Goal: Transaction & Acquisition: Purchase product/service

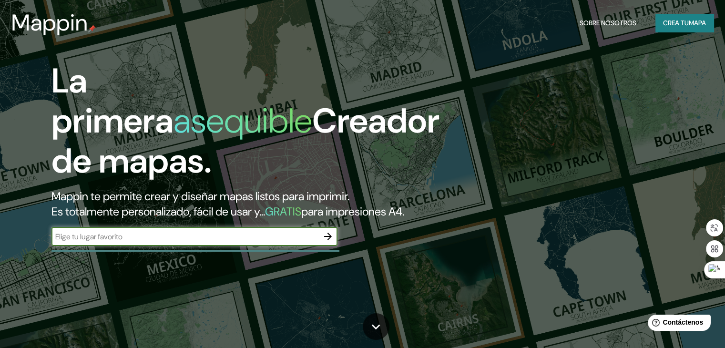
click at [681, 20] on font "Crea tu" at bounding box center [676, 23] width 26 height 9
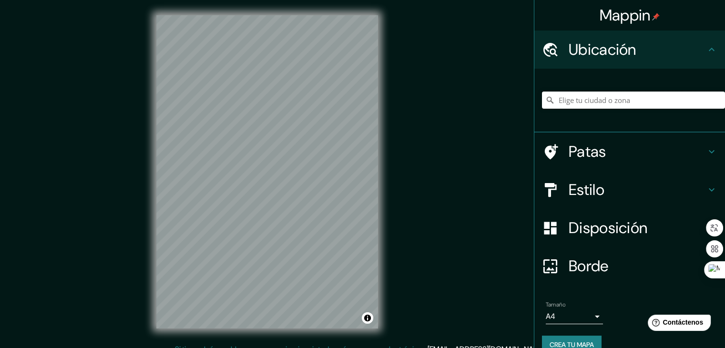
click at [574, 99] on input "Elige tu ciudad o zona" at bounding box center [633, 99] width 183 height 17
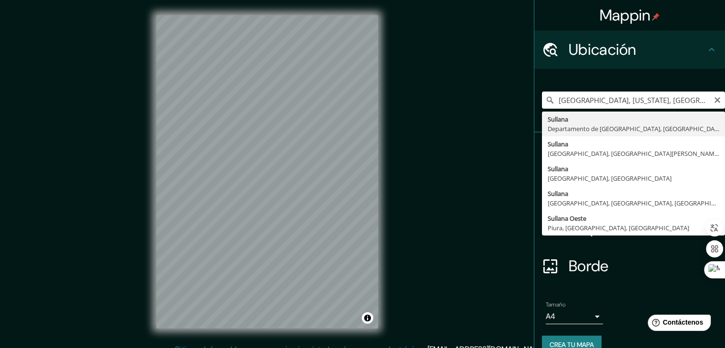
type input "[GEOGRAPHIC_DATA], [GEOGRAPHIC_DATA], [GEOGRAPHIC_DATA]"
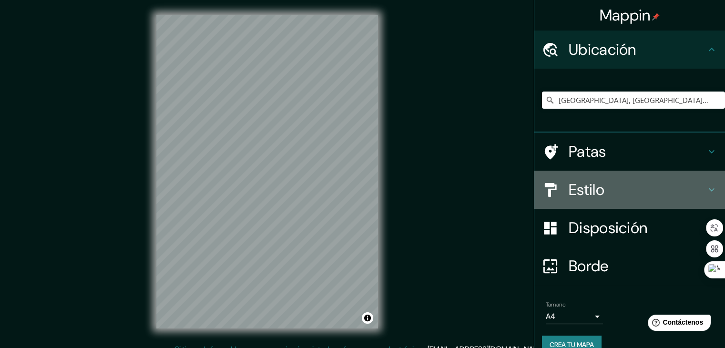
click at [602, 189] on h4 "Estilo" at bounding box center [636, 189] width 137 height 19
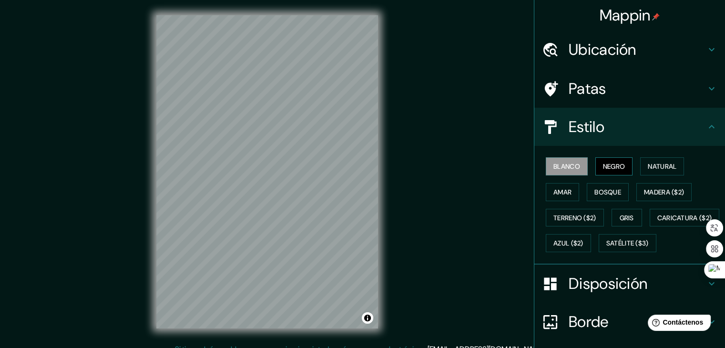
click at [614, 162] on font "Negro" at bounding box center [614, 166] width 22 height 9
click at [656, 160] on font "Natural" at bounding box center [662, 166] width 29 height 12
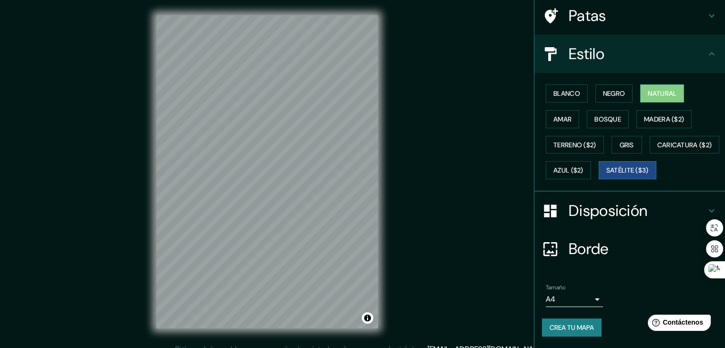
scroll to position [95, 0]
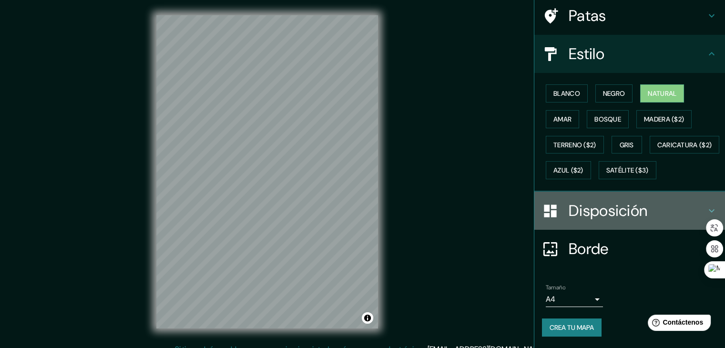
click at [611, 209] on font "Disposición" at bounding box center [607, 211] width 79 height 20
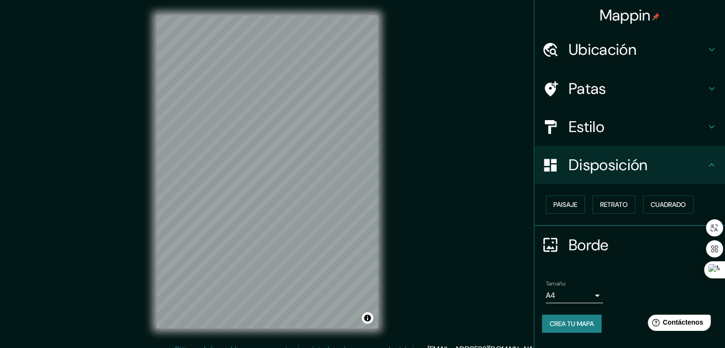
scroll to position [0, 0]
click at [578, 205] on button "Paisaje" at bounding box center [565, 204] width 39 height 18
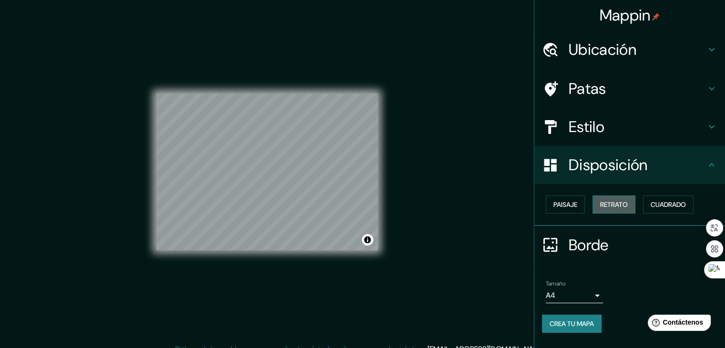
click at [612, 201] on font "Retrato" at bounding box center [614, 204] width 28 height 9
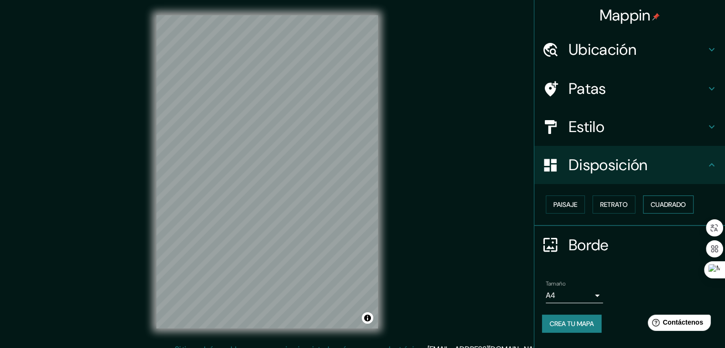
click at [663, 197] on button "Cuadrado" at bounding box center [668, 204] width 51 height 18
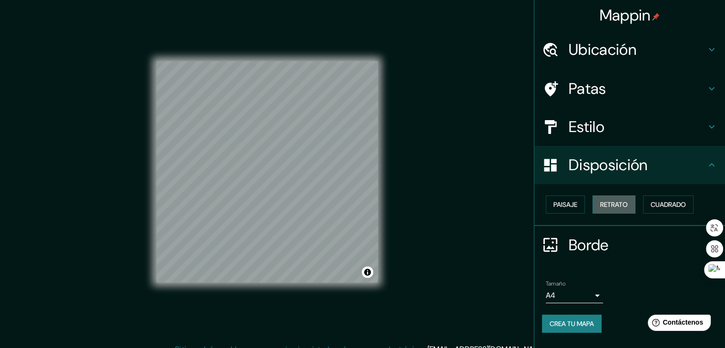
click at [601, 201] on font "Retrato" at bounding box center [614, 204] width 28 height 9
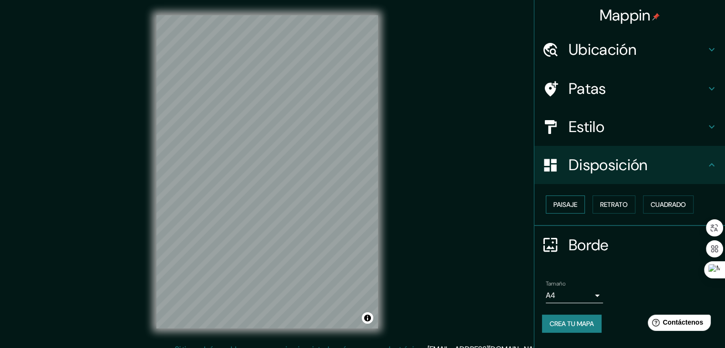
click at [575, 203] on font "Paisaje" at bounding box center [565, 204] width 24 height 9
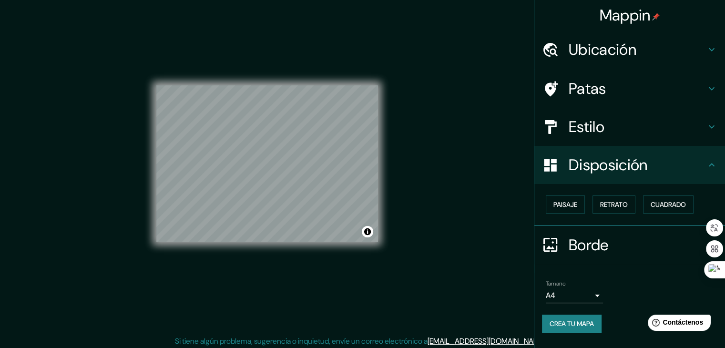
scroll to position [11, 0]
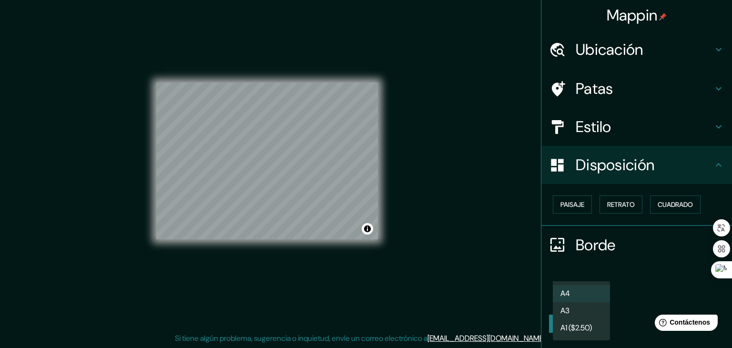
click at [596, 295] on body "Mappin Ubicación [GEOGRAPHIC_DATA], [GEOGRAPHIC_DATA], [GEOGRAPHIC_DATA] Patas …" at bounding box center [366, 163] width 732 height 348
click at [579, 311] on li "A3" at bounding box center [581, 312] width 57 height 18
type input "a4"
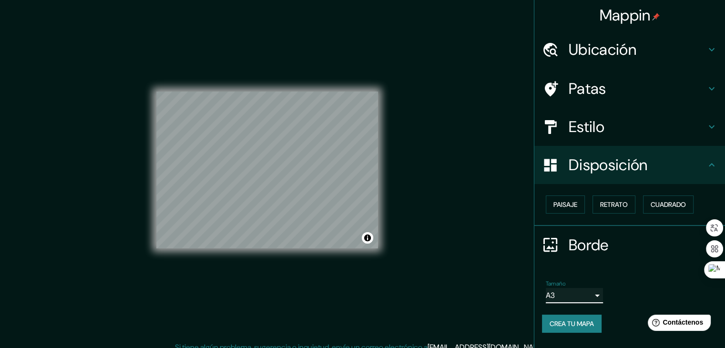
scroll to position [0, 0]
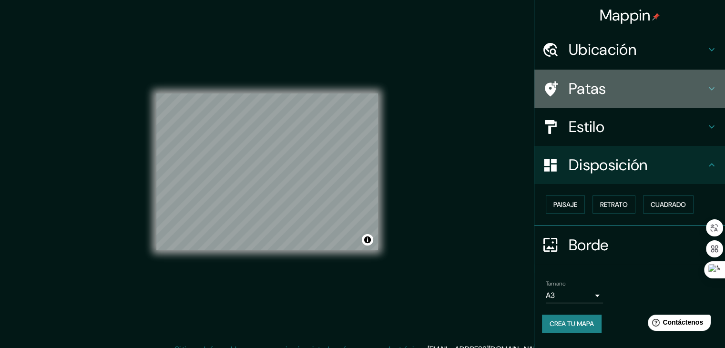
click at [586, 93] on font "Patas" at bounding box center [587, 89] width 38 height 20
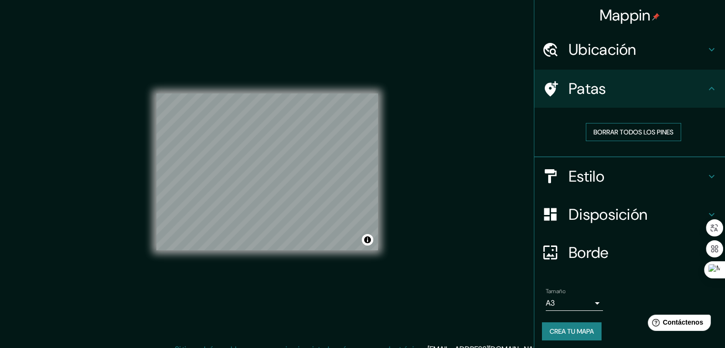
click at [612, 134] on font "Borrar todos los pines" at bounding box center [633, 132] width 80 height 9
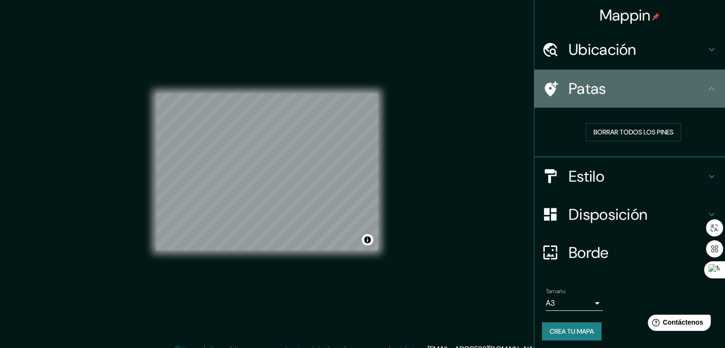
click at [555, 90] on div at bounding box center [555, 89] width 27 height 17
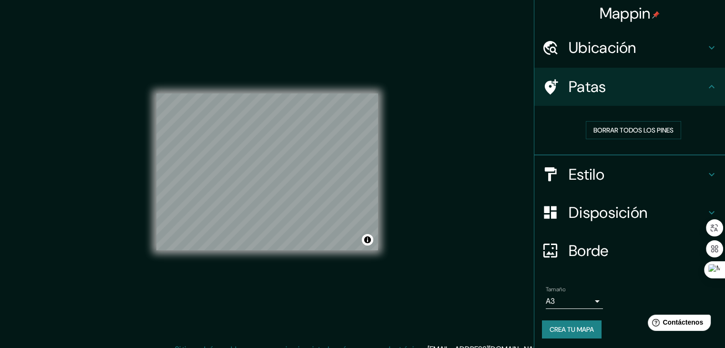
scroll to position [2, 0]
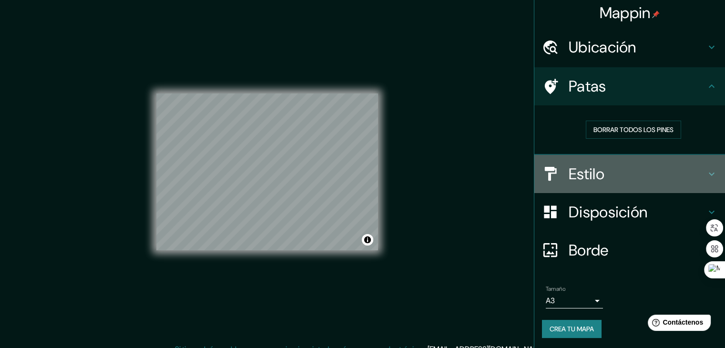
click at [591, 173] on font "Estilo" at bounding box center [586, 174] width 36 height 20
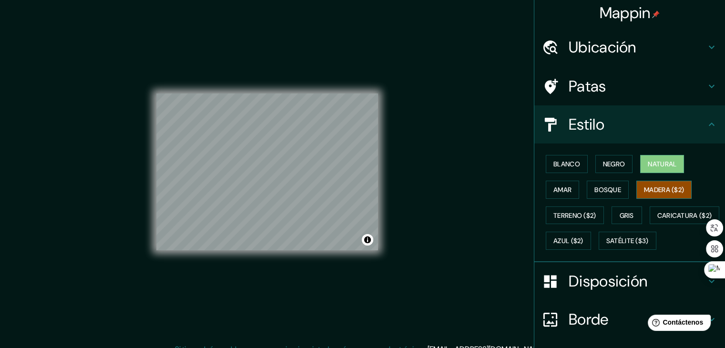
click at [654, 190] on font "Madera ($2)" at bounding box center [664, 189] width 40 height 9
click at [606, 189] on font "Bosque" at bounding box center [607, 189] width 27 height 9
